Goal: Information Seeking & Learning: Learn about a topic

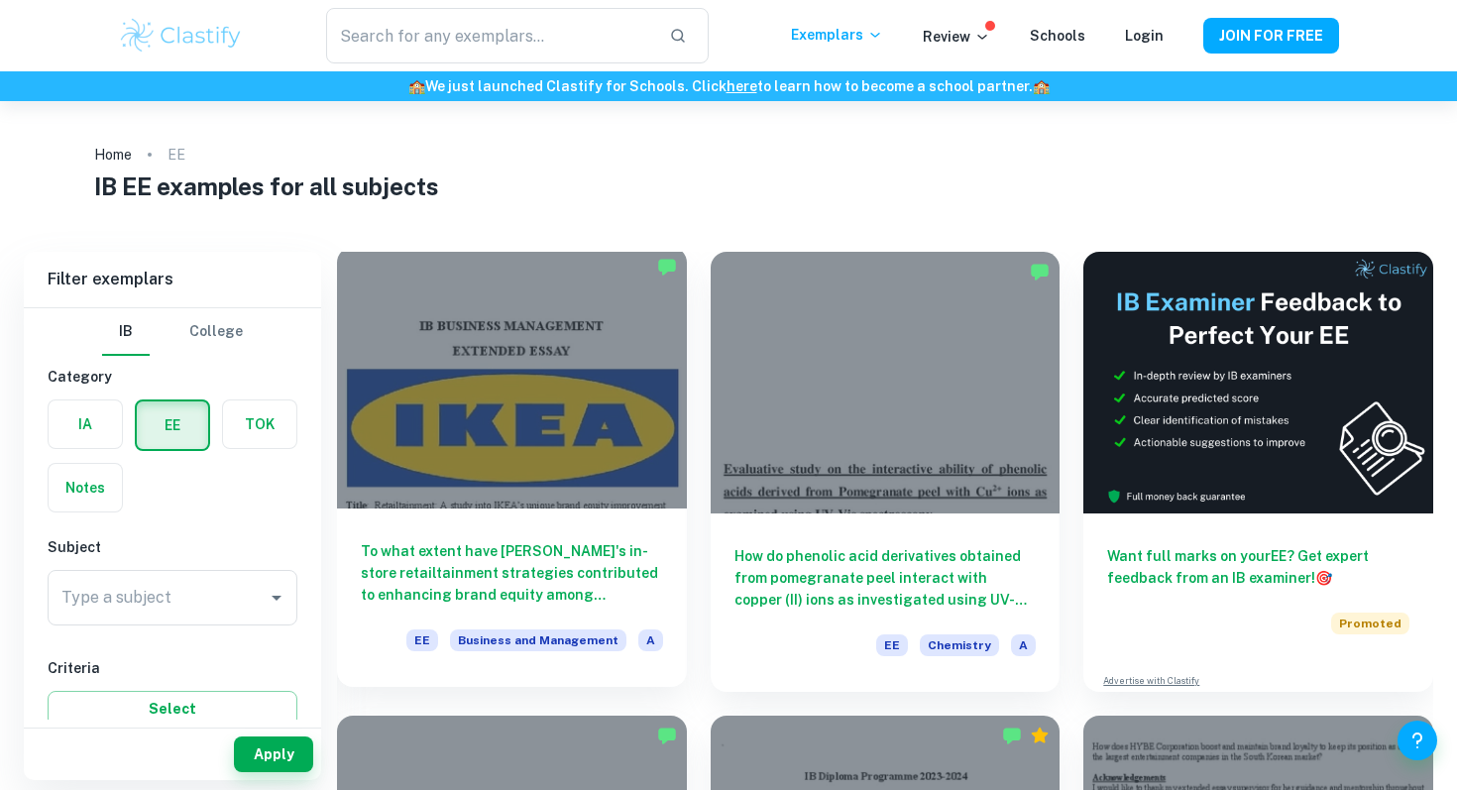
click at [420, 348] on div at bounding box center [512, 378] width 350 height 262
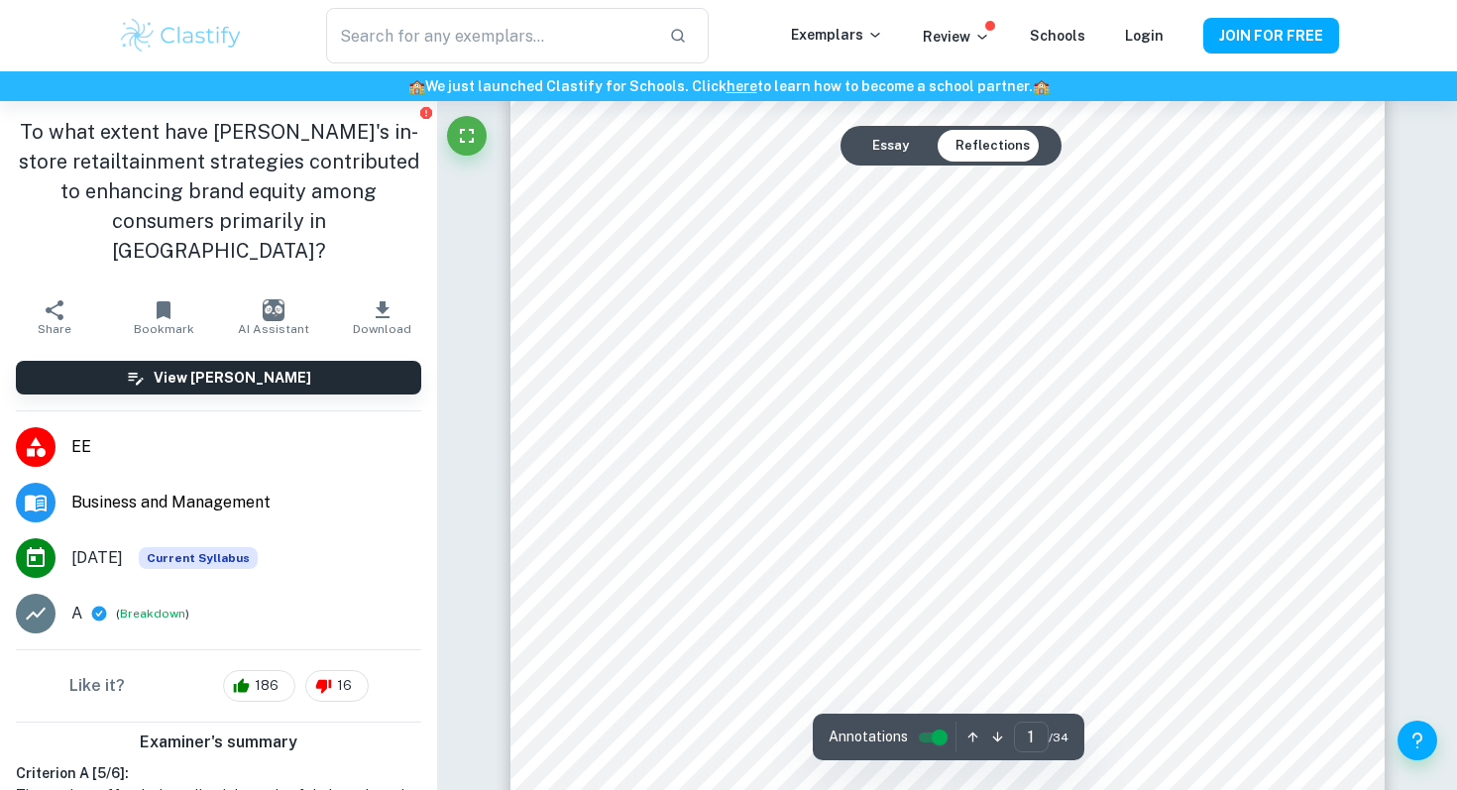
scroll to position [180, 0]
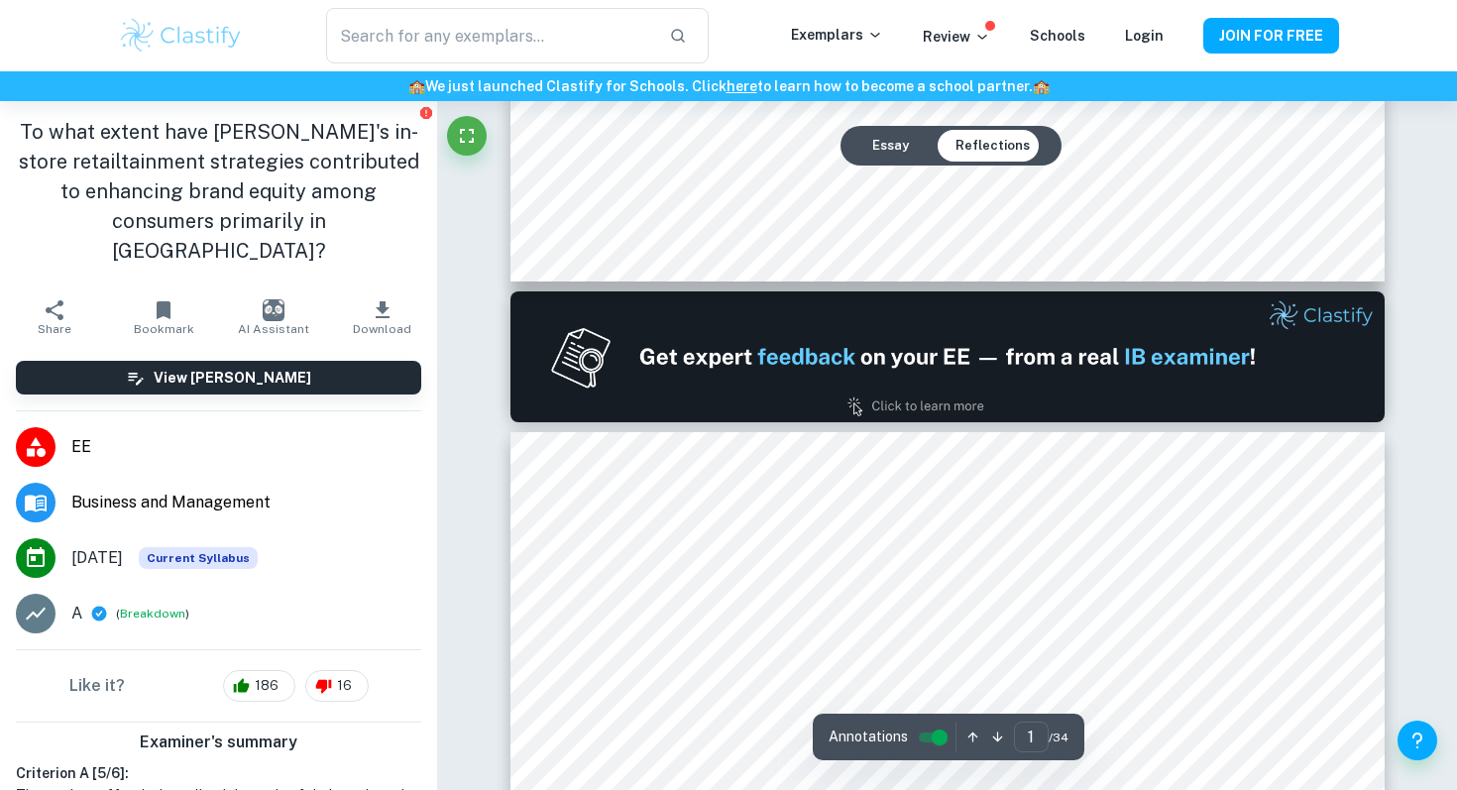
type input "2"
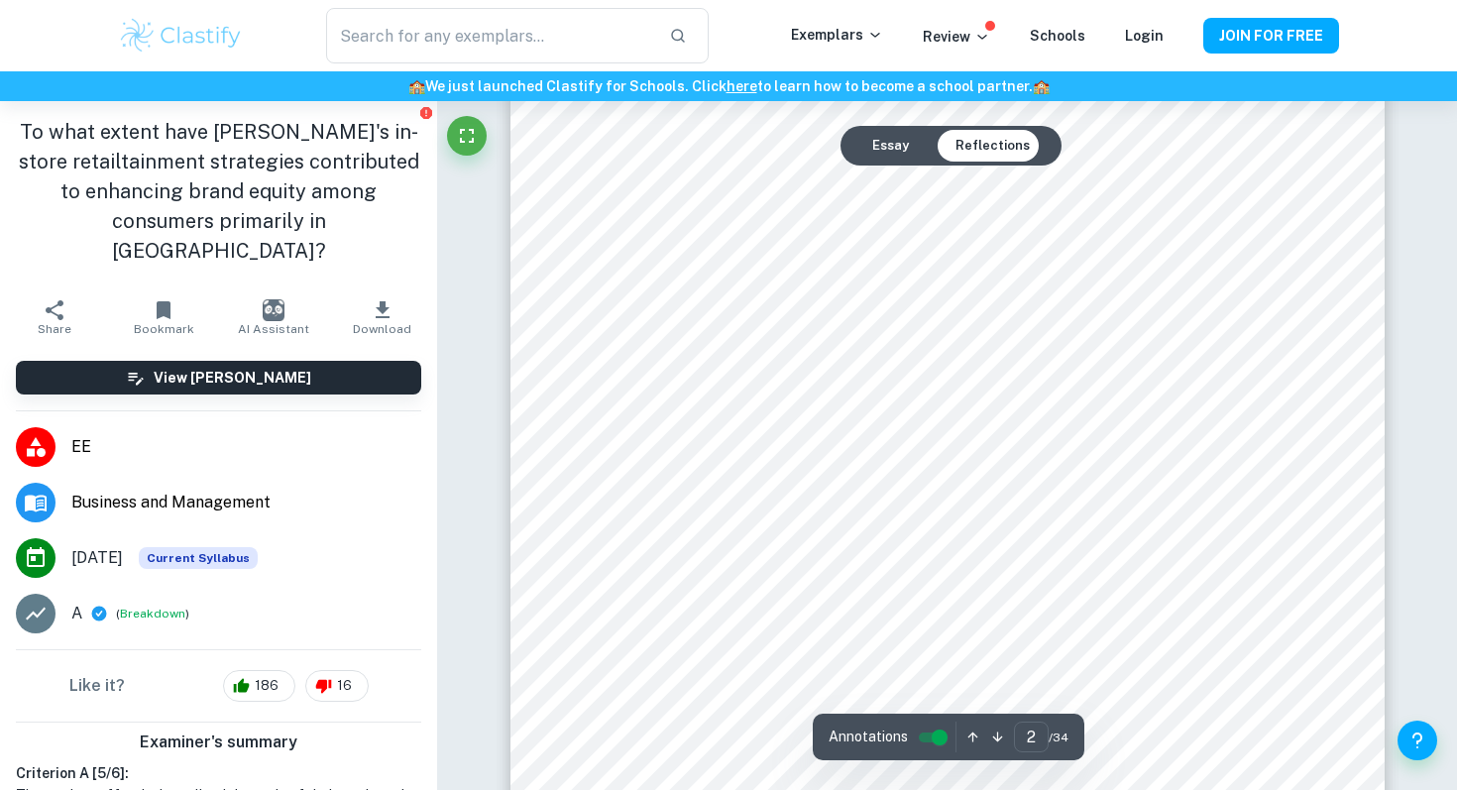
scroll to position [1435, 0]
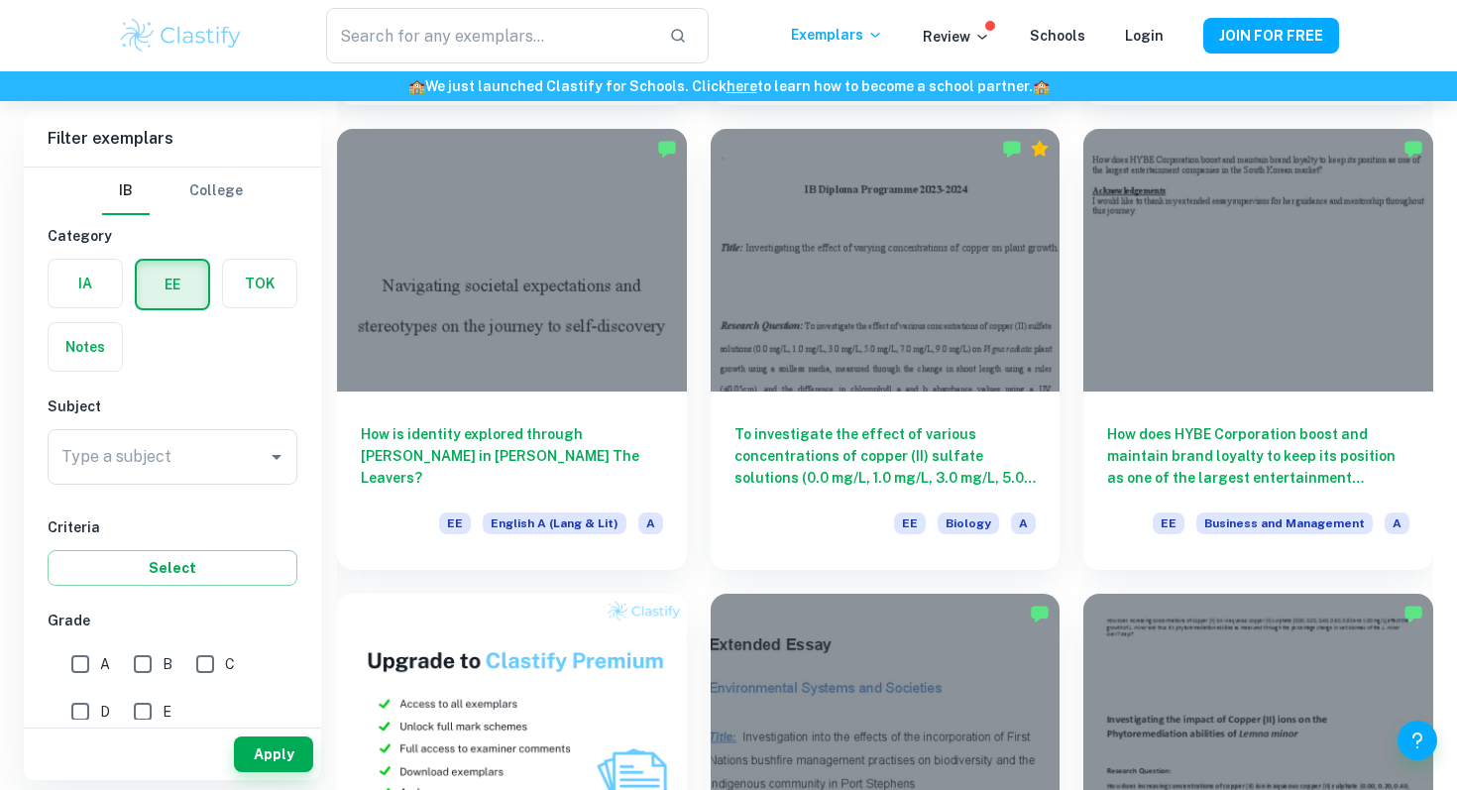
scroll to position [470, 0]
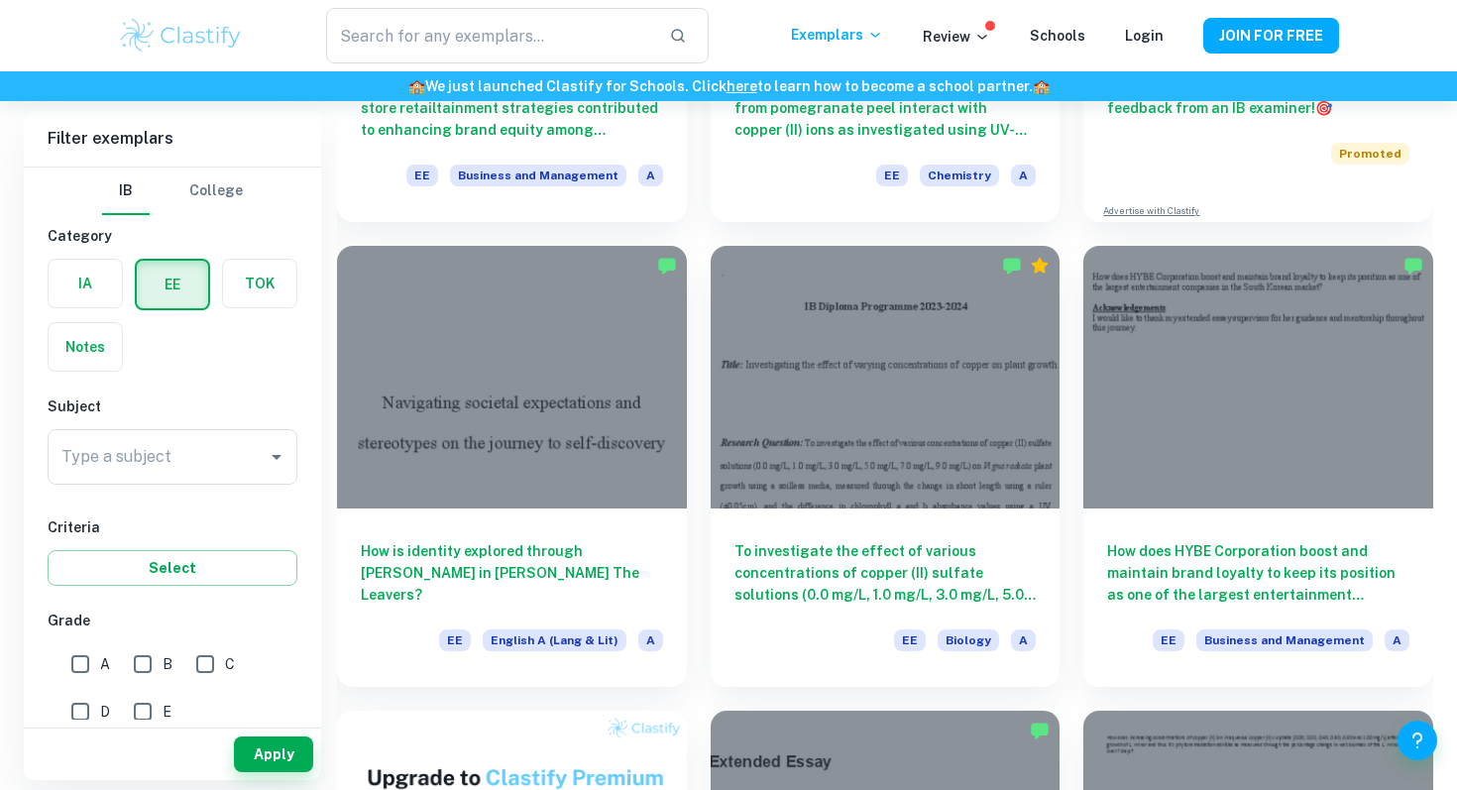
click at [148, 447] on div "Type a subject Type a subject" at bounding box center [173, 457] width 250 height 56
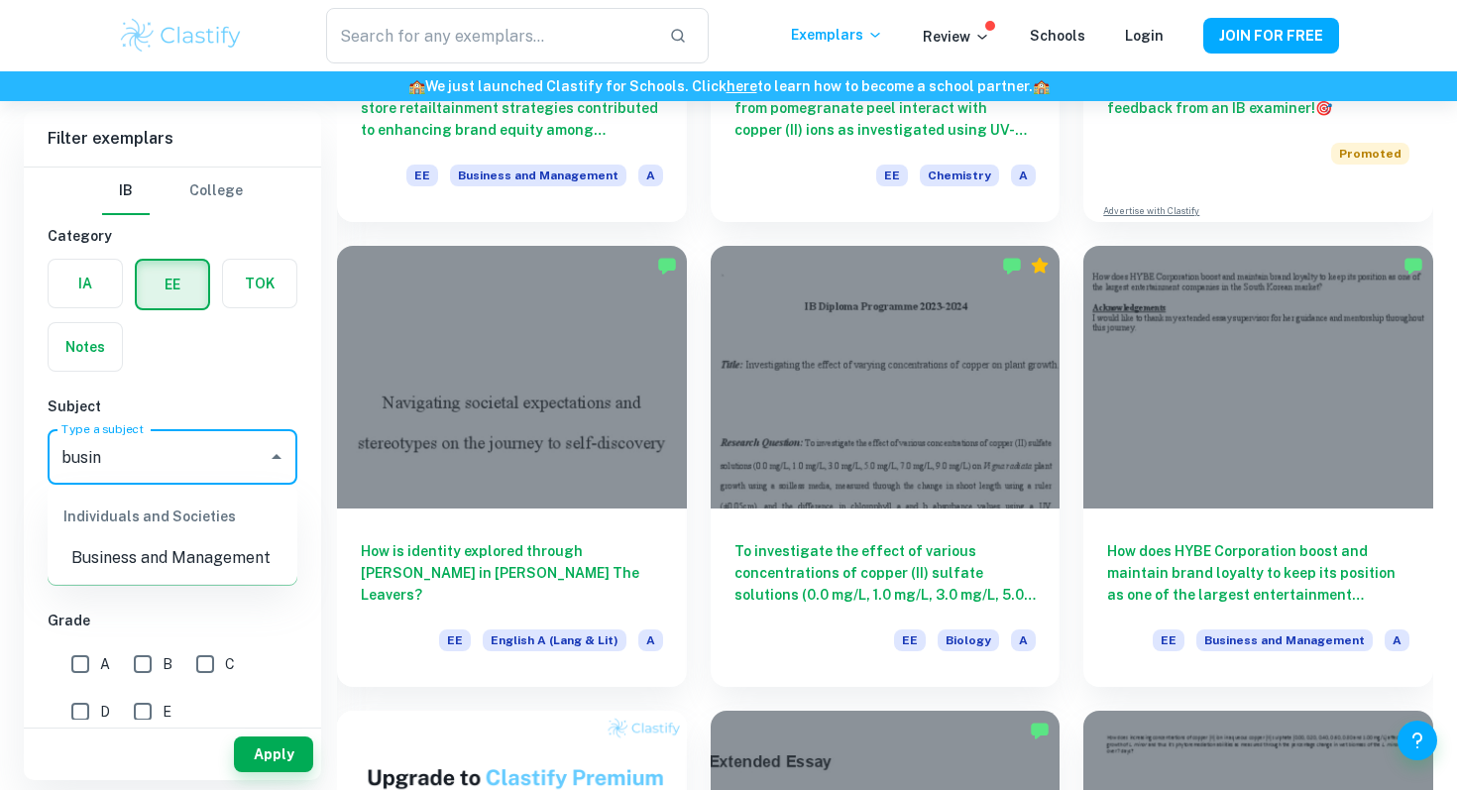
click at [104, 569] on li "Business and Management" at bounding box center [173, 558] width 250 height 36
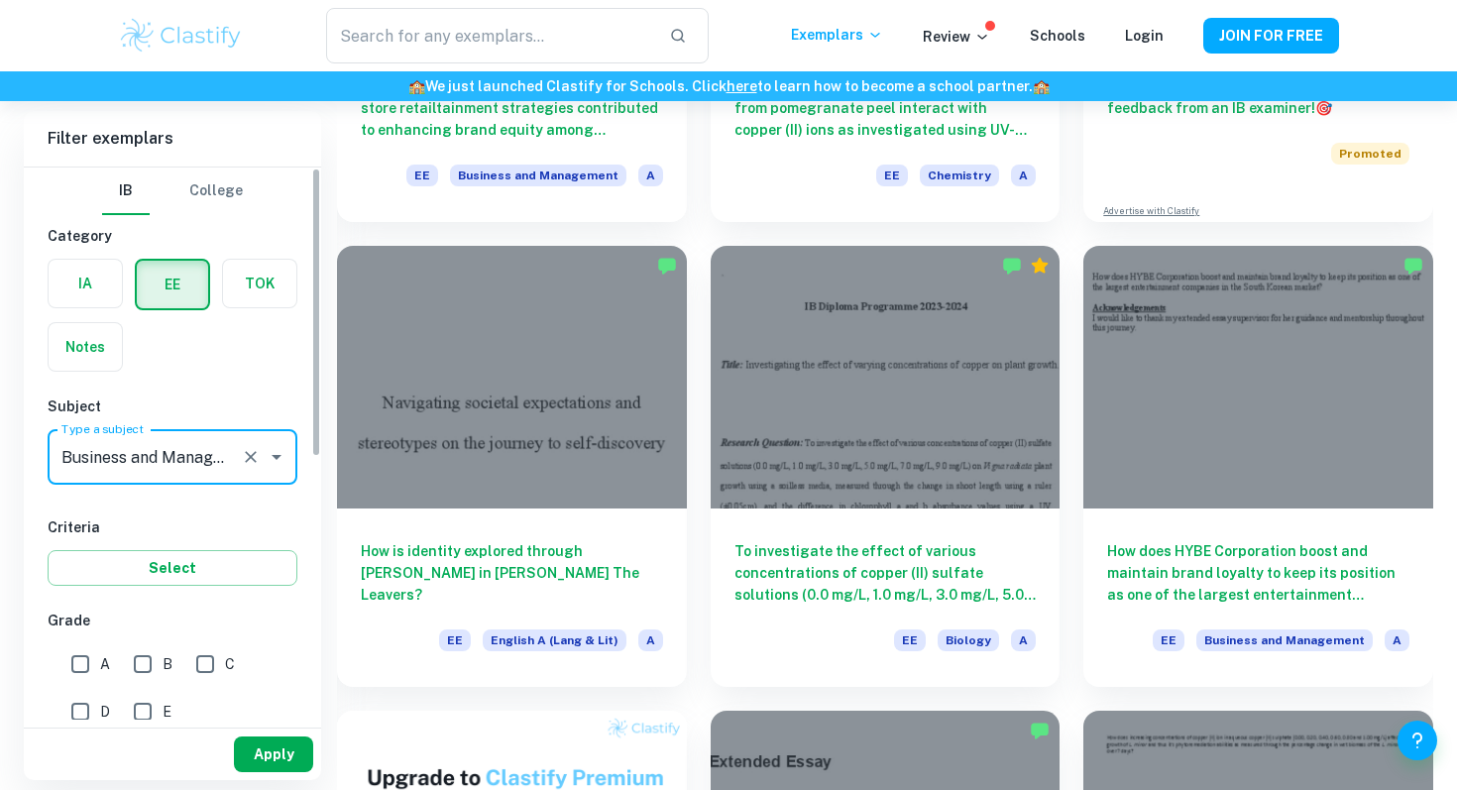
type input "Business and Management"
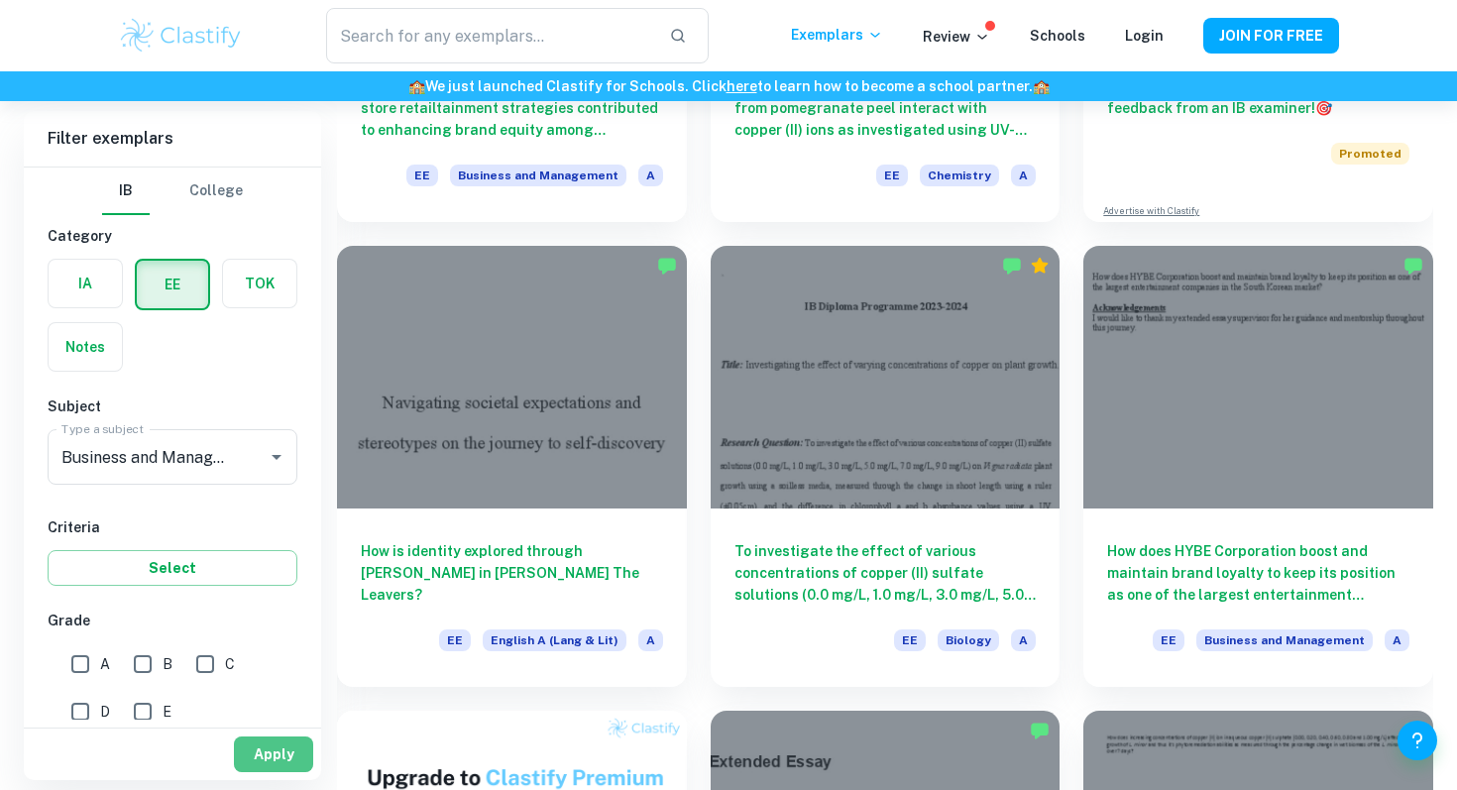
click at [279, 748] on button "Apply" at bounding box center [273, 755] width 79 height 36
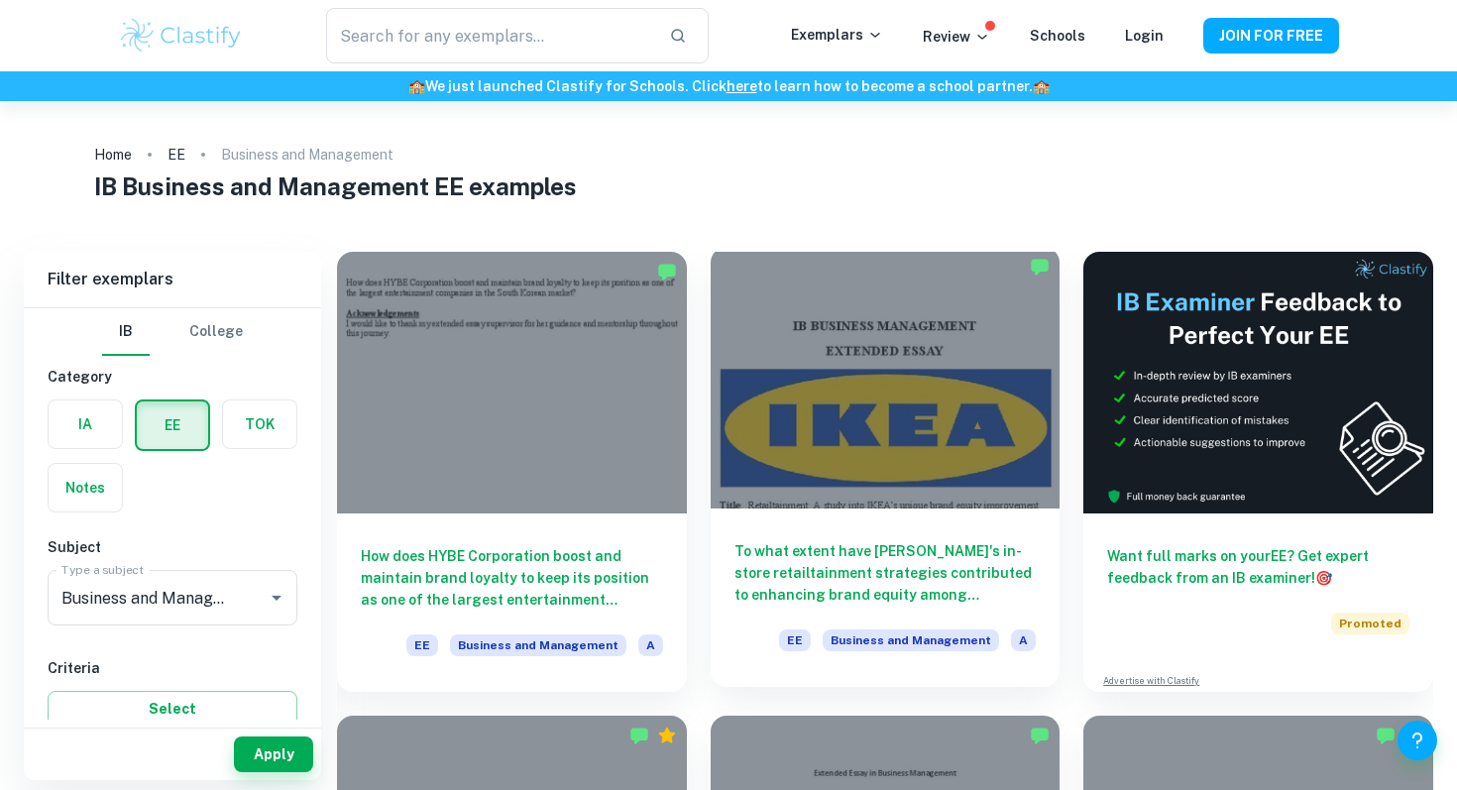
click at [826, 414] on div at bounding box center [886, 378] width 350 height 262
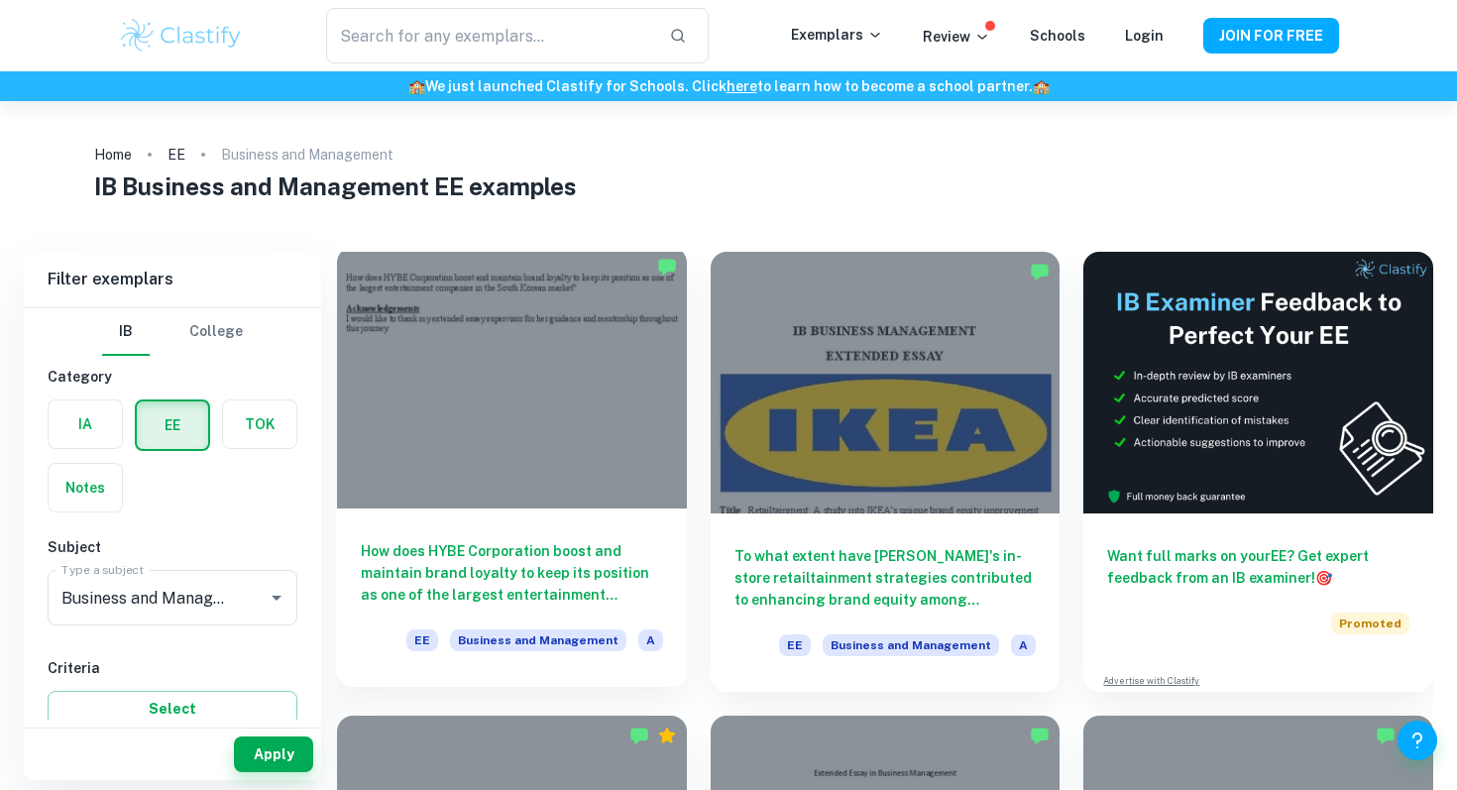
click at [438, 363] on div at bounding box center [512, 378] width 350 height 262
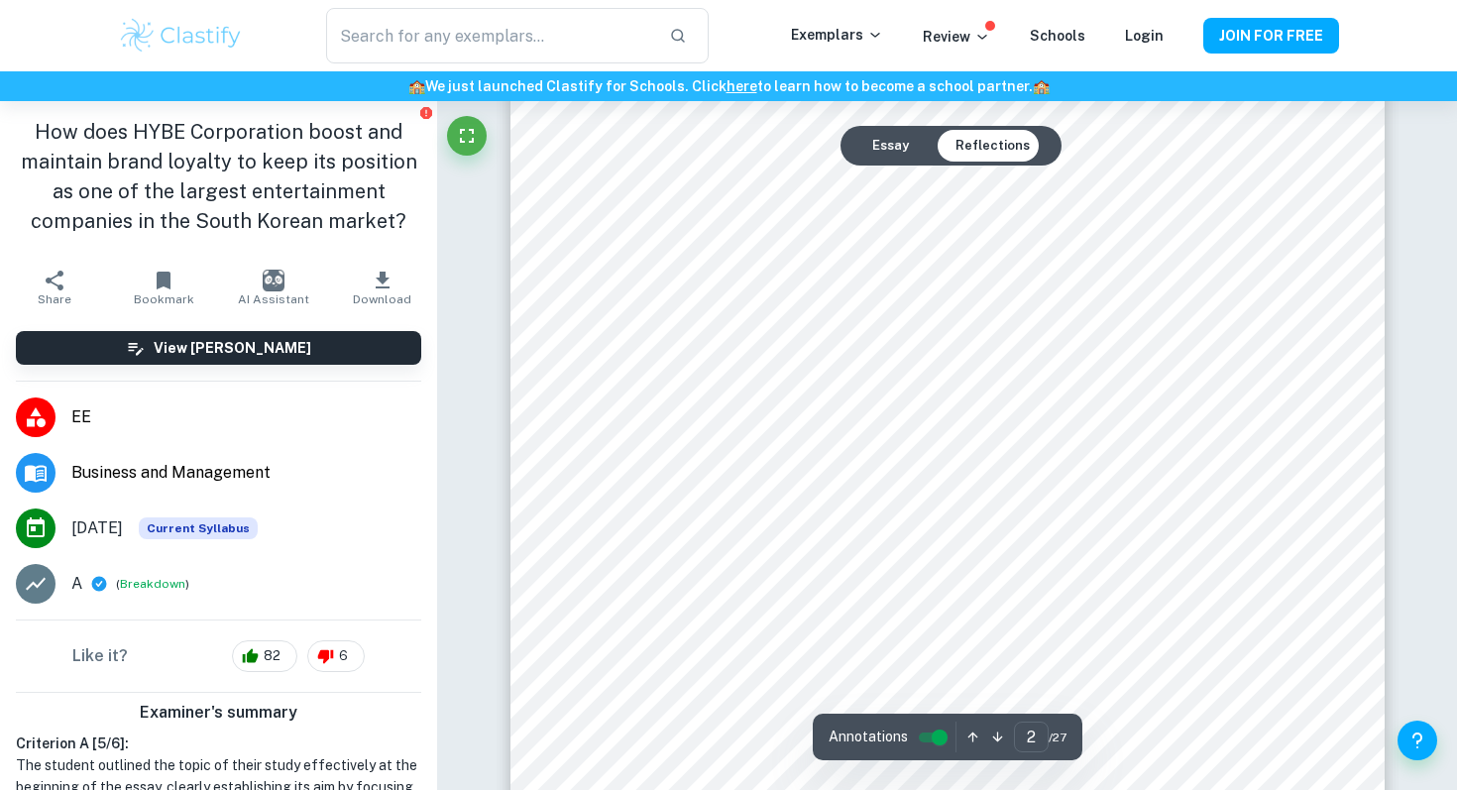
scroll to position [1547, 0]
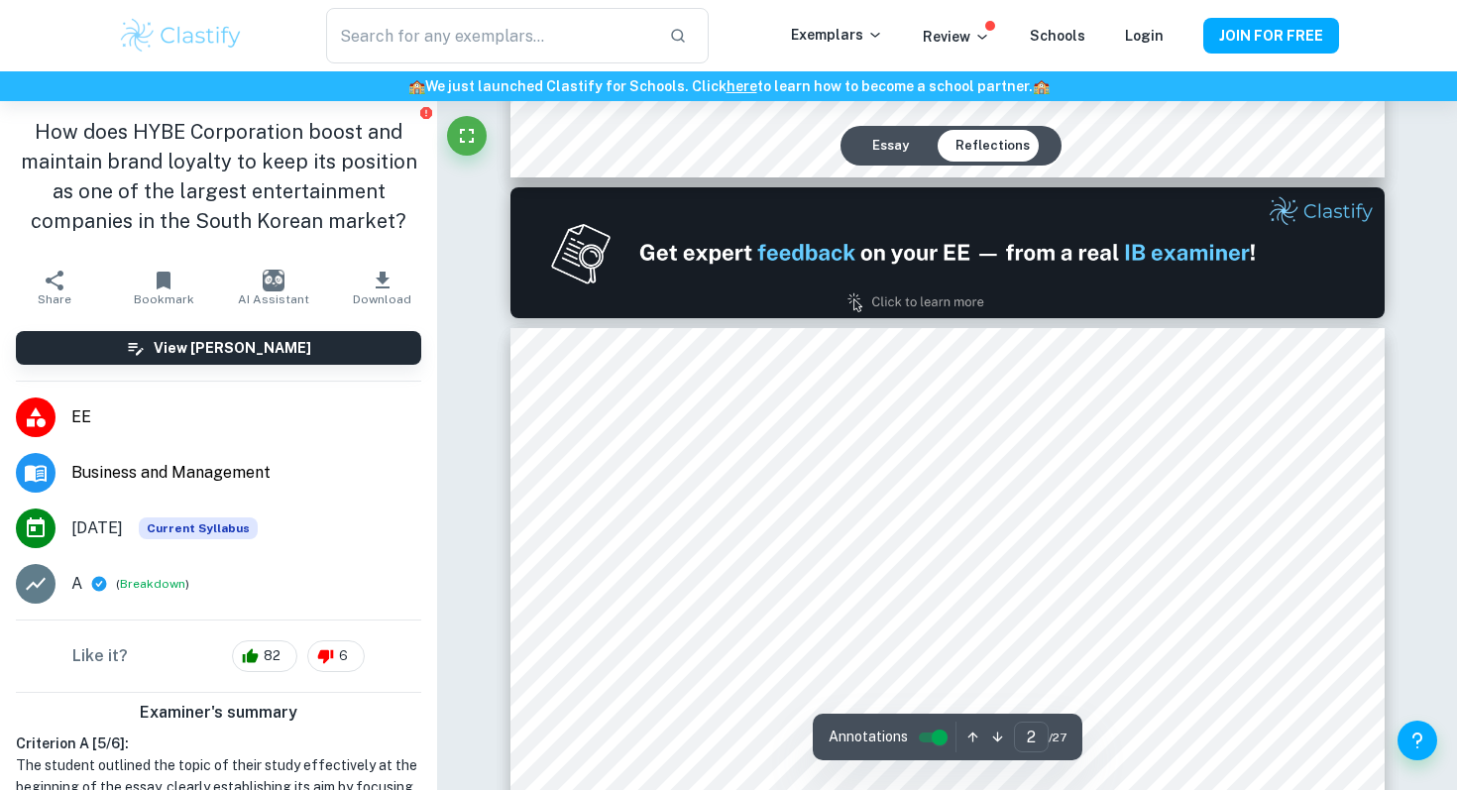
type input "1"
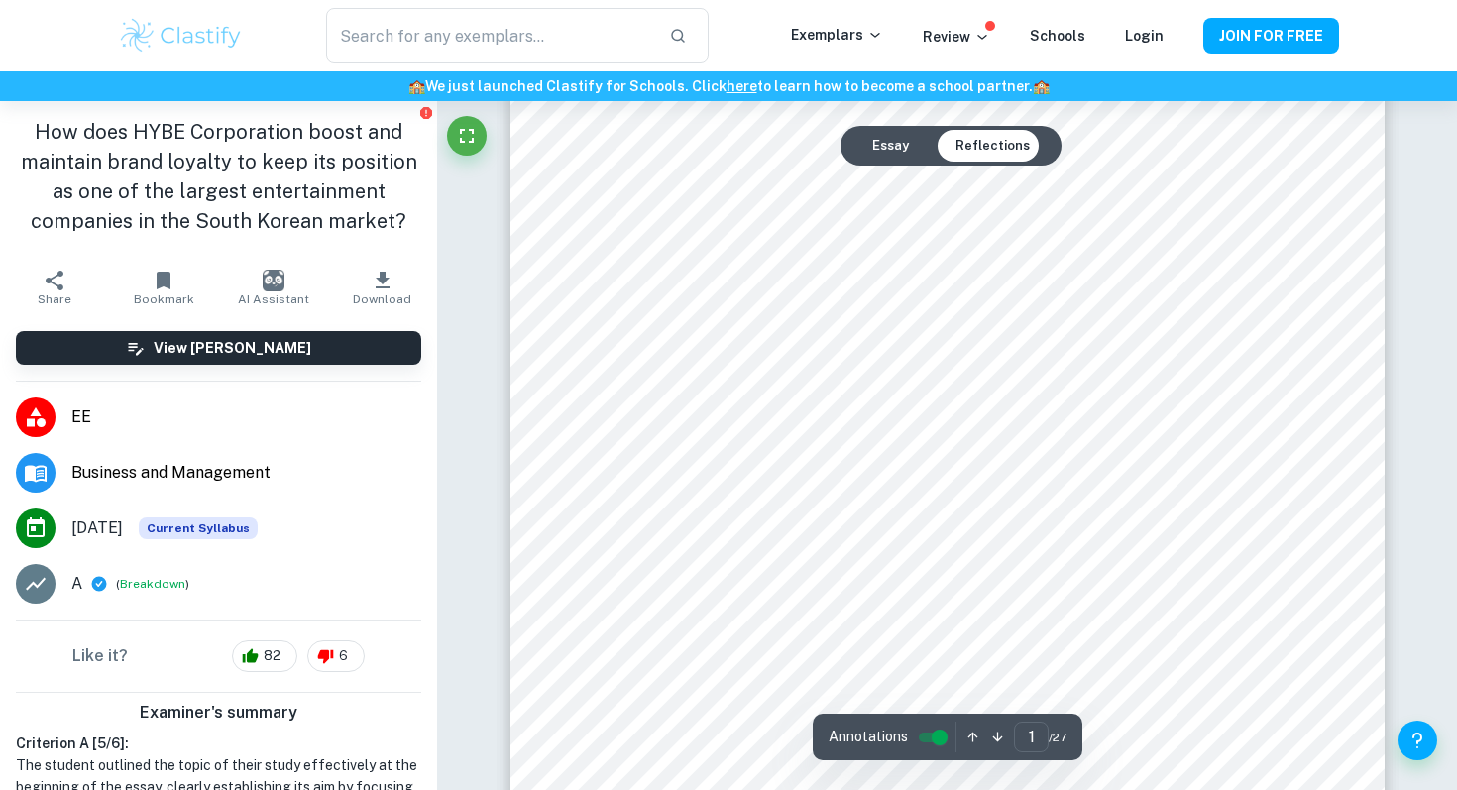
scroll to position [0, 0]
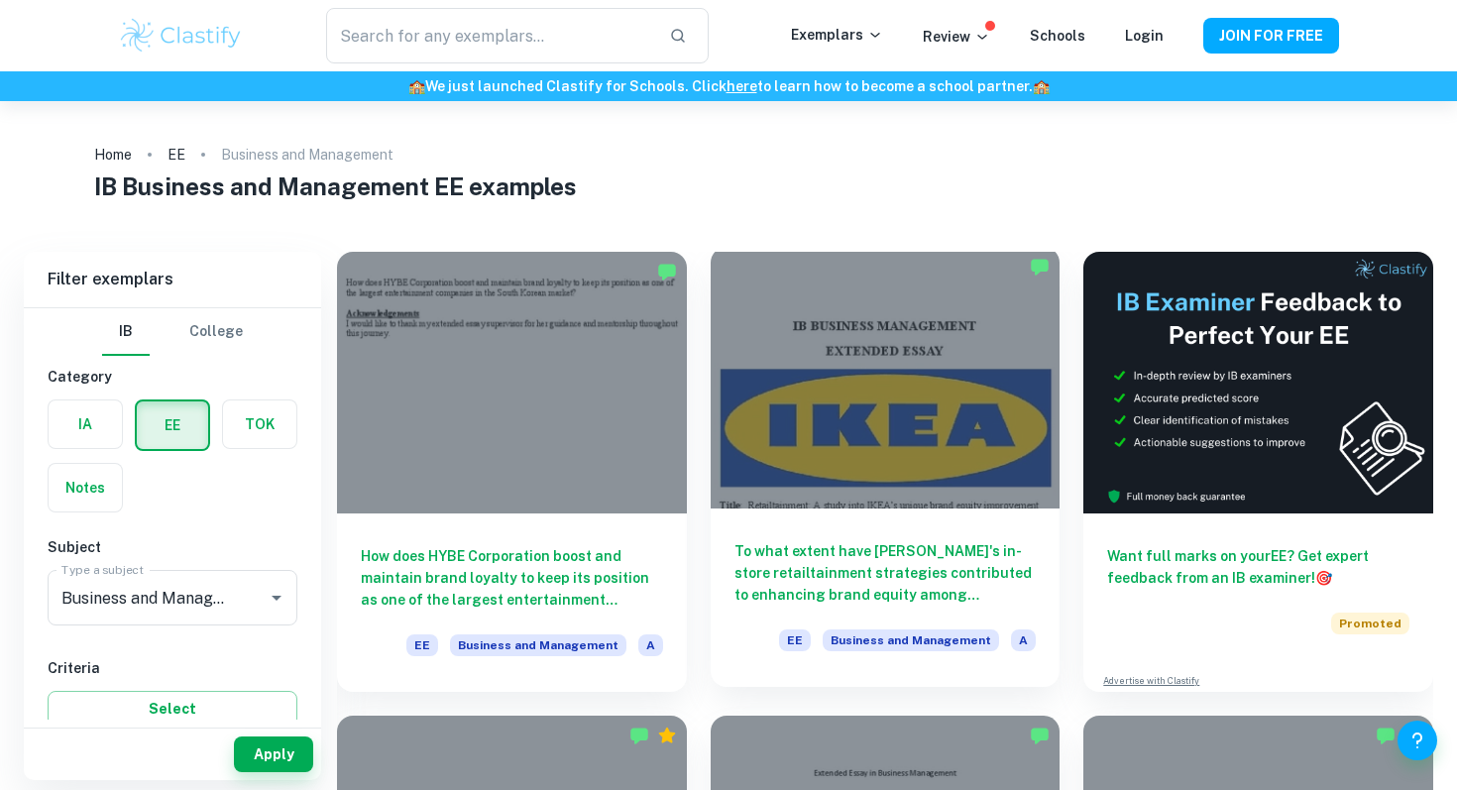
click at [800, 361] on div at bounding box center [886, 378] width 350 height 262
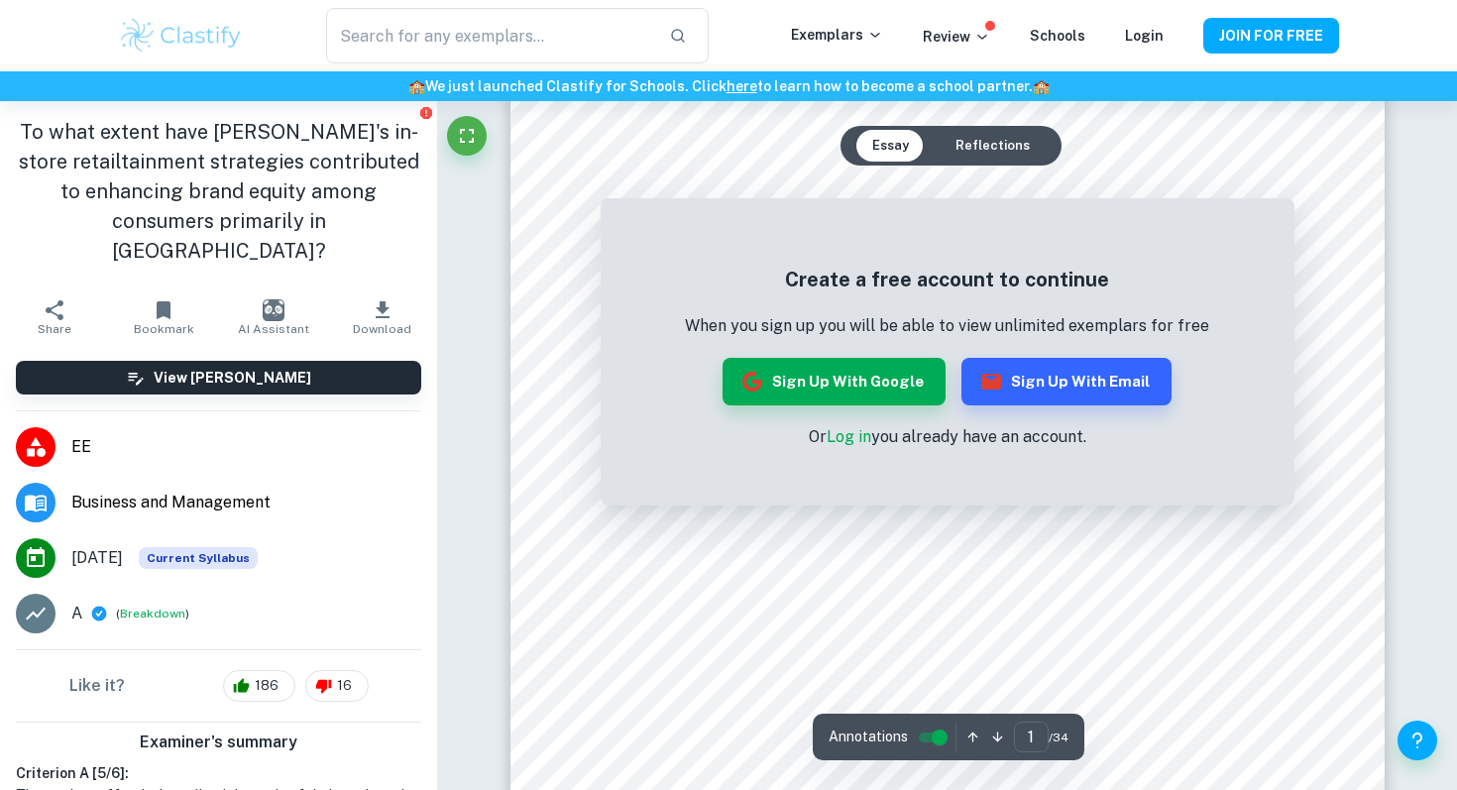
scroll to position [206, 0]
